Goal: Navigation & Orientation: Find specific page/section

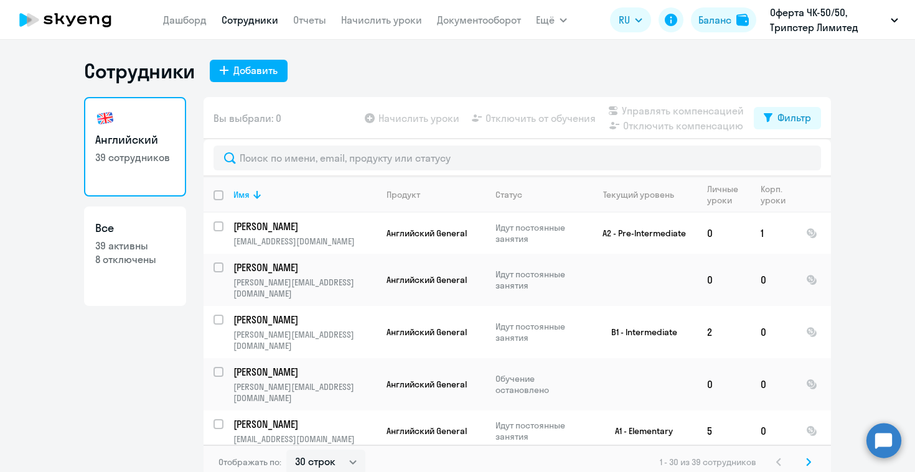
select select "30"
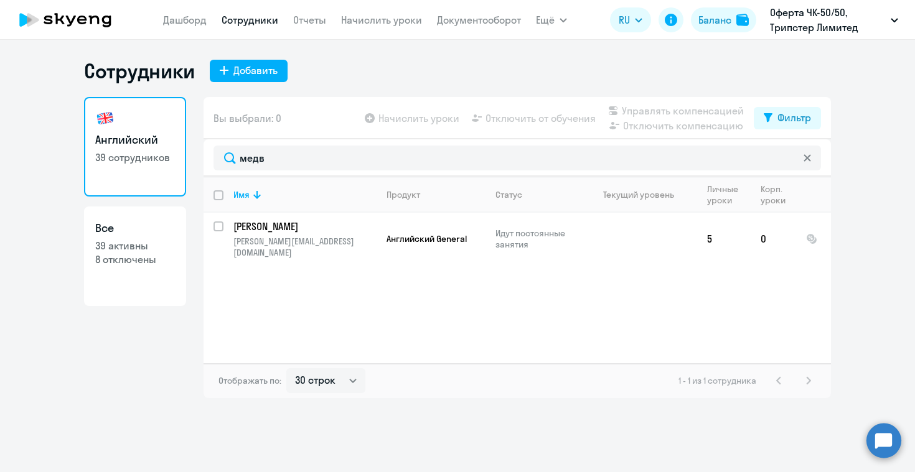
type input "медв"
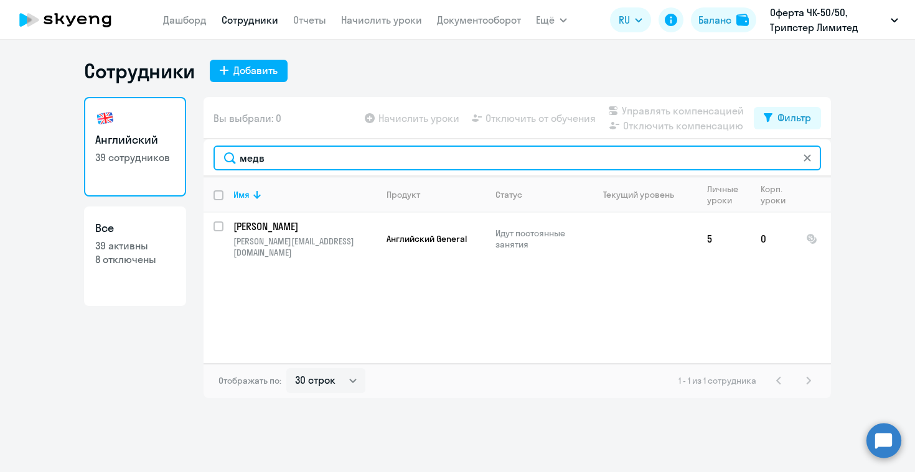
click at [813, 158] on input "медв" at bounding box center [518, 158] width 608 height 25
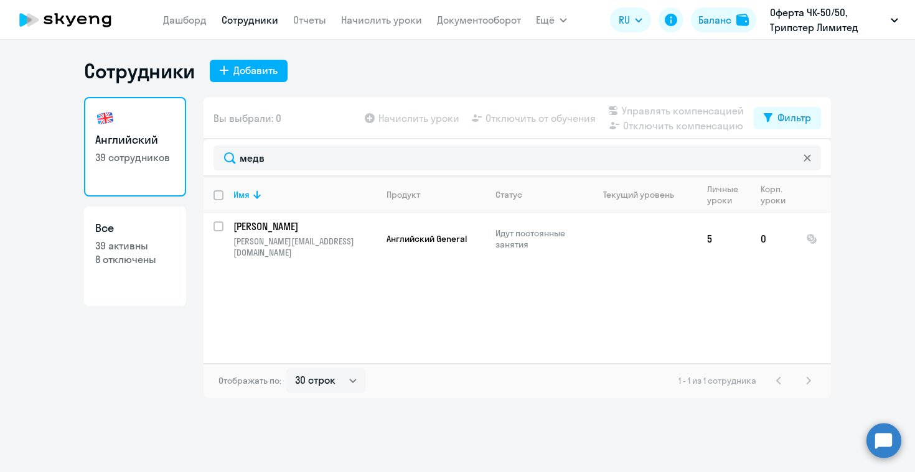
click at [808, 158] on icon at bounding box center [807, 157] width 7 height 7
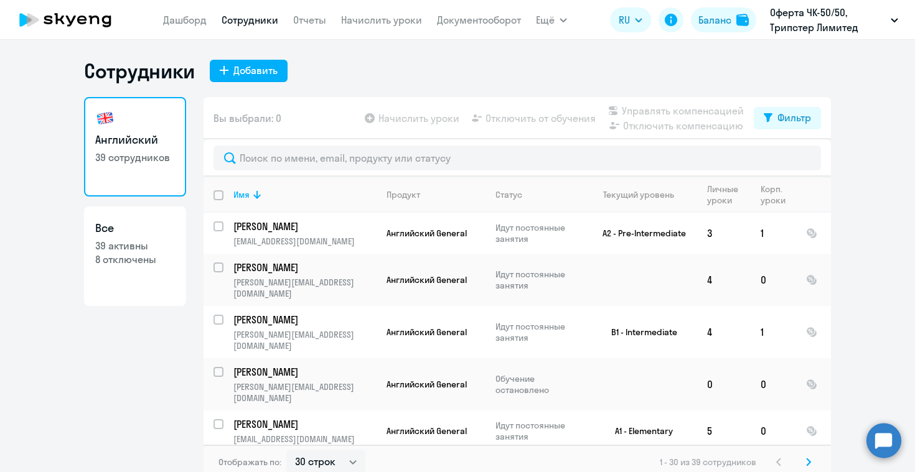
click at [876, 215] on ng-component "Сотрудники Добавить Английский 39 сотрудников Все 39 активны 8 отключены Вы выб…" at bounding box center [457, 269] width 915 height 421
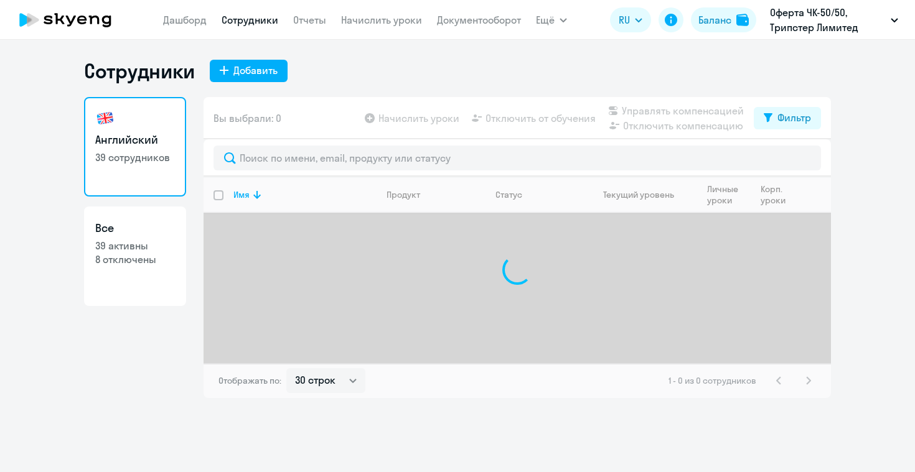
select select "30"
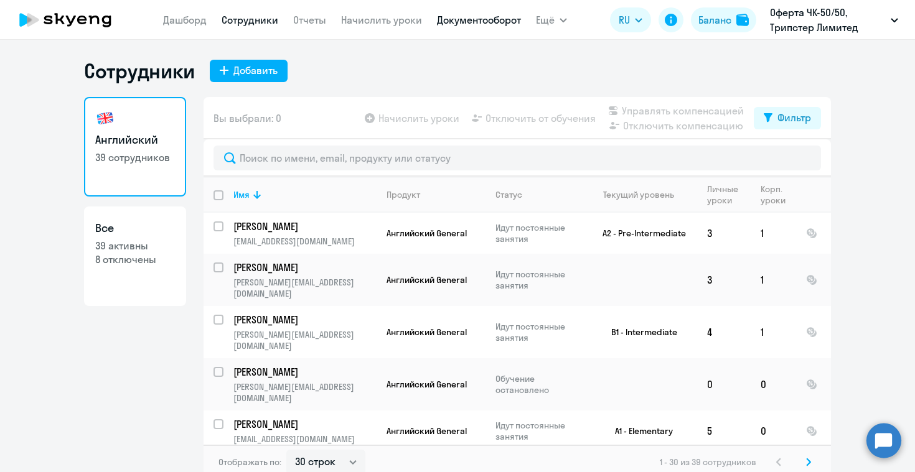
click at [469, 21] on link "Документооборот" at bounding box center [479, 20] width 84 height 12
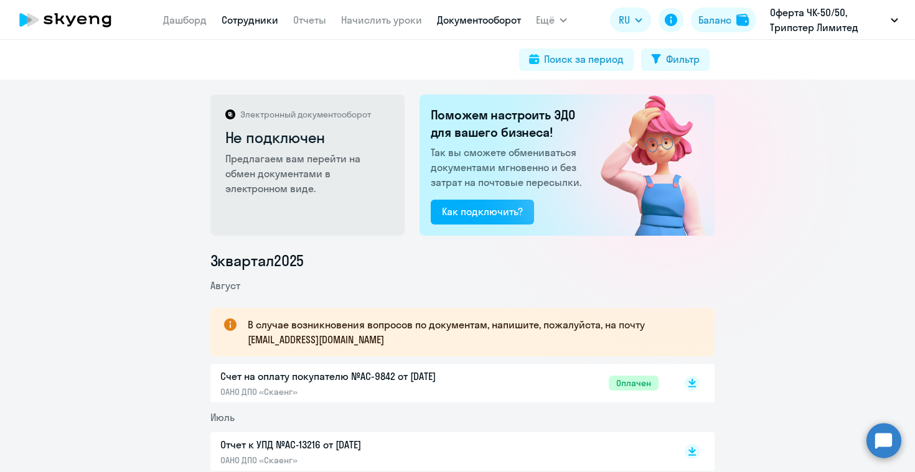
click at [266, 22] on link "Сотрудники" at bounding box center [250, 20] width 57 height 12
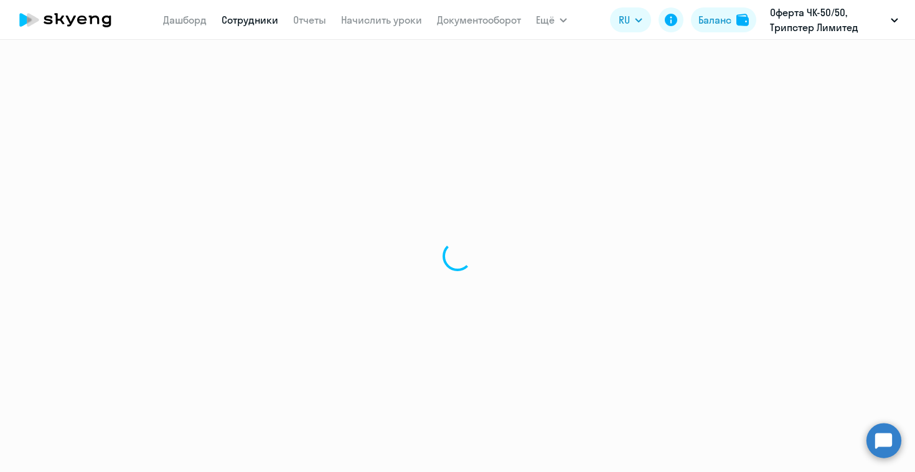
select select "30"
